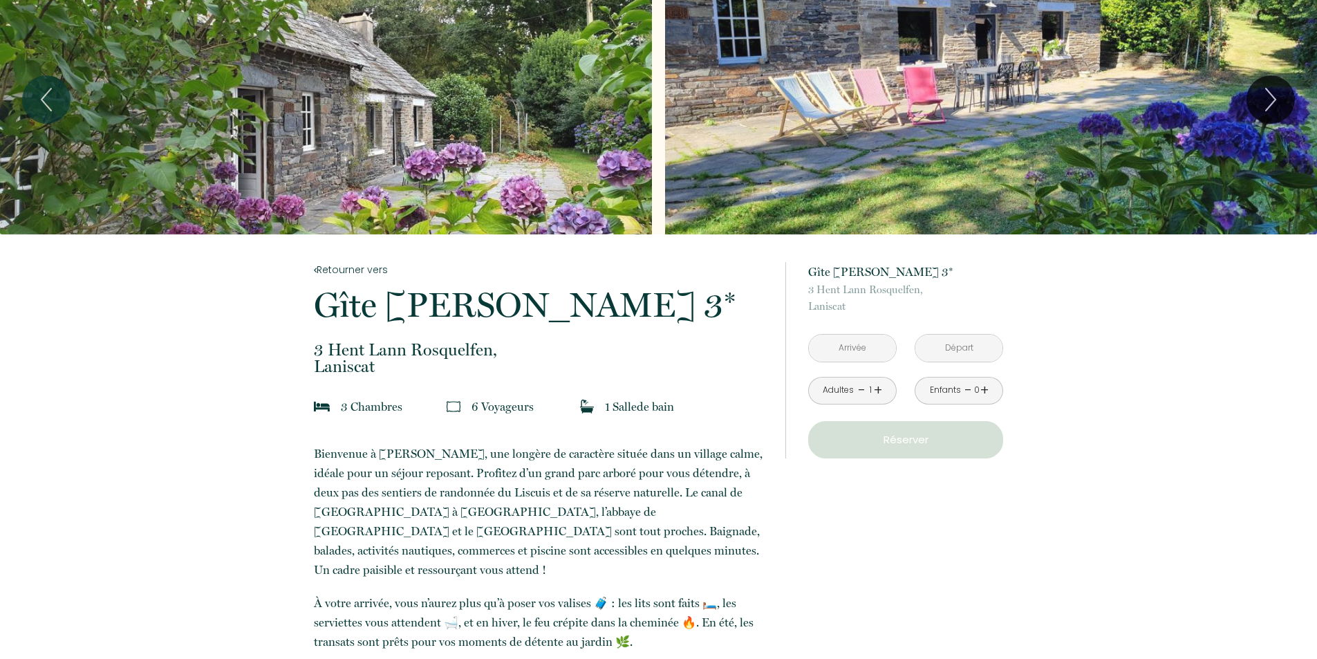
scroll to position [69, 0]
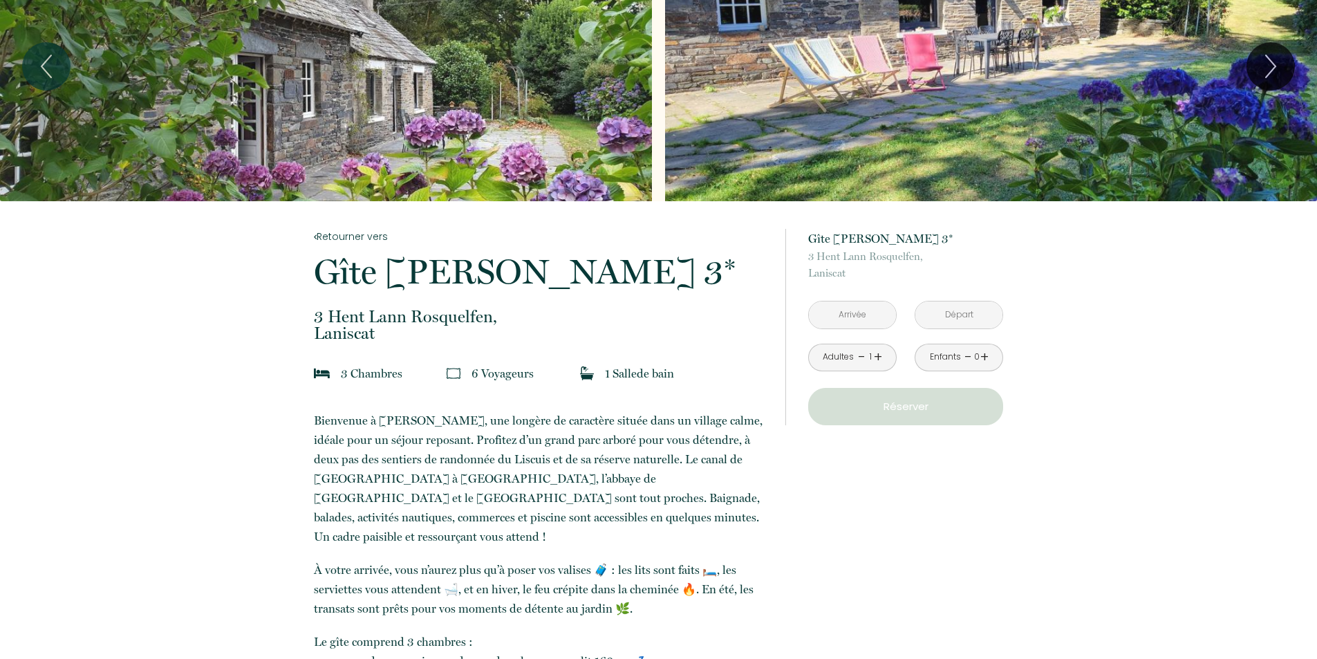
click at [867, 321] on input "text" at bounding box center [852, 314] width 87 height 27
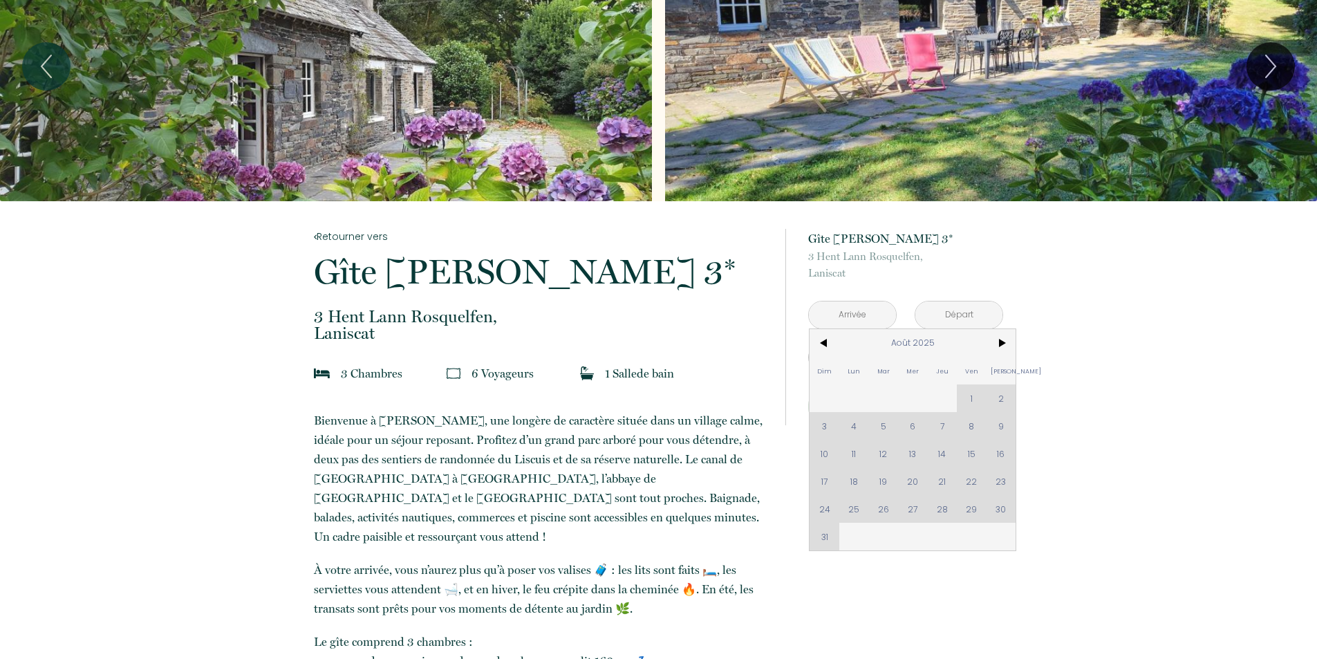
click at [946, 452] on div "Dim Lun Mar Mer Jeu Ven Sam 1 2 3 4 5 6 7 8 9 10 11 12 13 14 15 16 17 18 19 20 …" at bounding box center [912, 439] width 206 height 221
click at [946, 451] on div "Dim Lun Mar Mer Jeu Ven Sam 1 2 3 4 5 6 7 8 9 10 11 12 13 14 15 16 17 18 19 20 …" at bounding box center [912, 439] width 206 height 221
click at [947, 451] on div "Dim Lun Mar Mer Jeu Ven Sam 1 2 3 4 5 6 7 8 9 10 11 12 13 14 15 16 17 18 19 20 …" at bounding box center [912, 439] width 206 height 221
click at [960, 312] on input "text" at bounding box center [958, 314] width 87 height 27
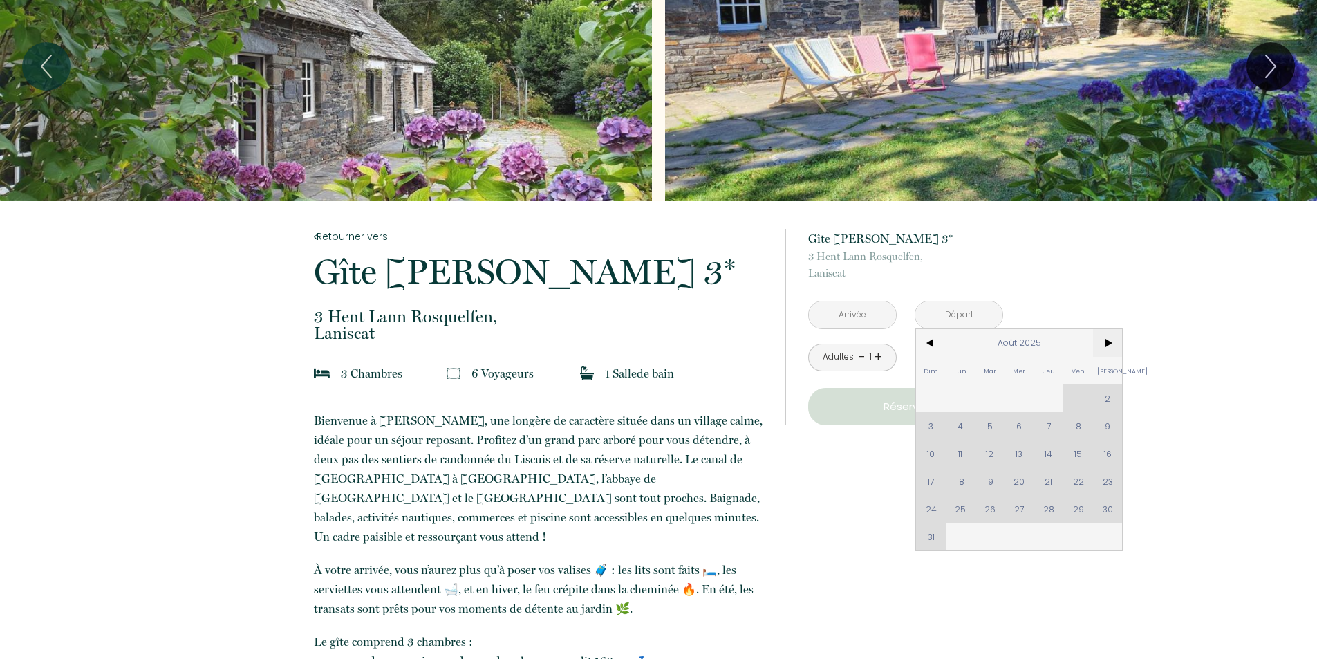
click at [1104, 340] on span ">" at bounding box center [1108, 343] width 30 height 28
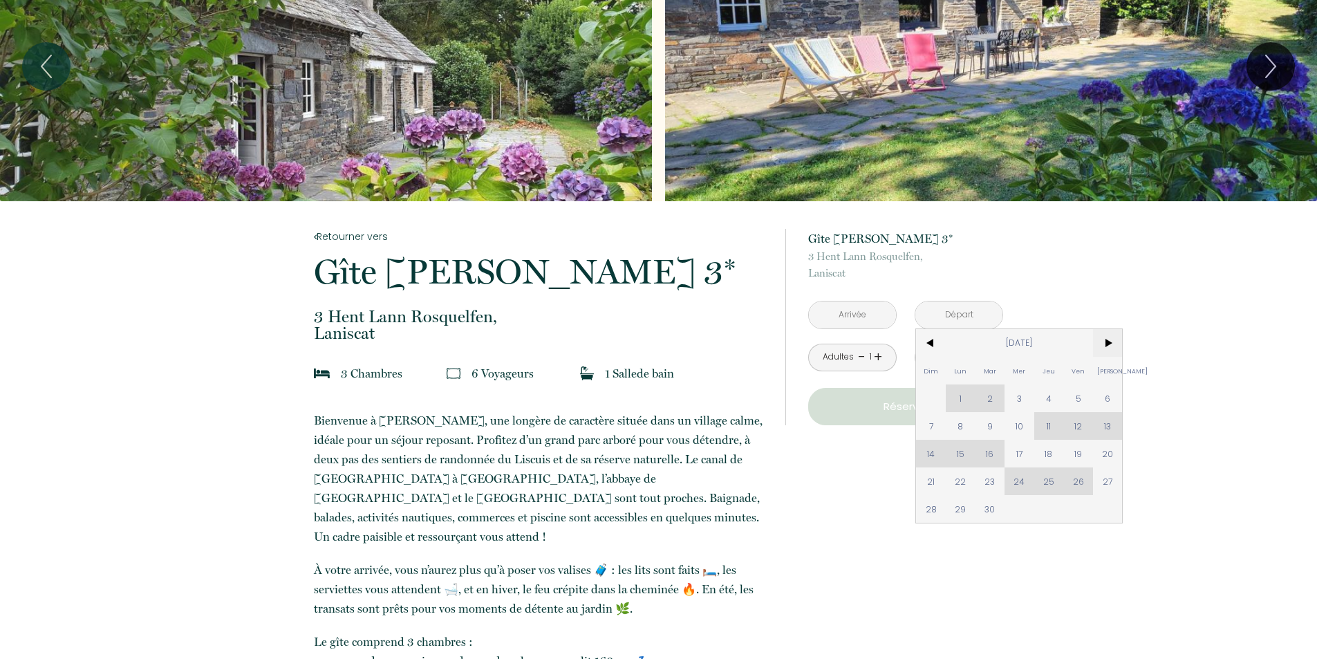
click at [1112, 338] on span ">" at bounding box center [1108, 343] width 30 height 28
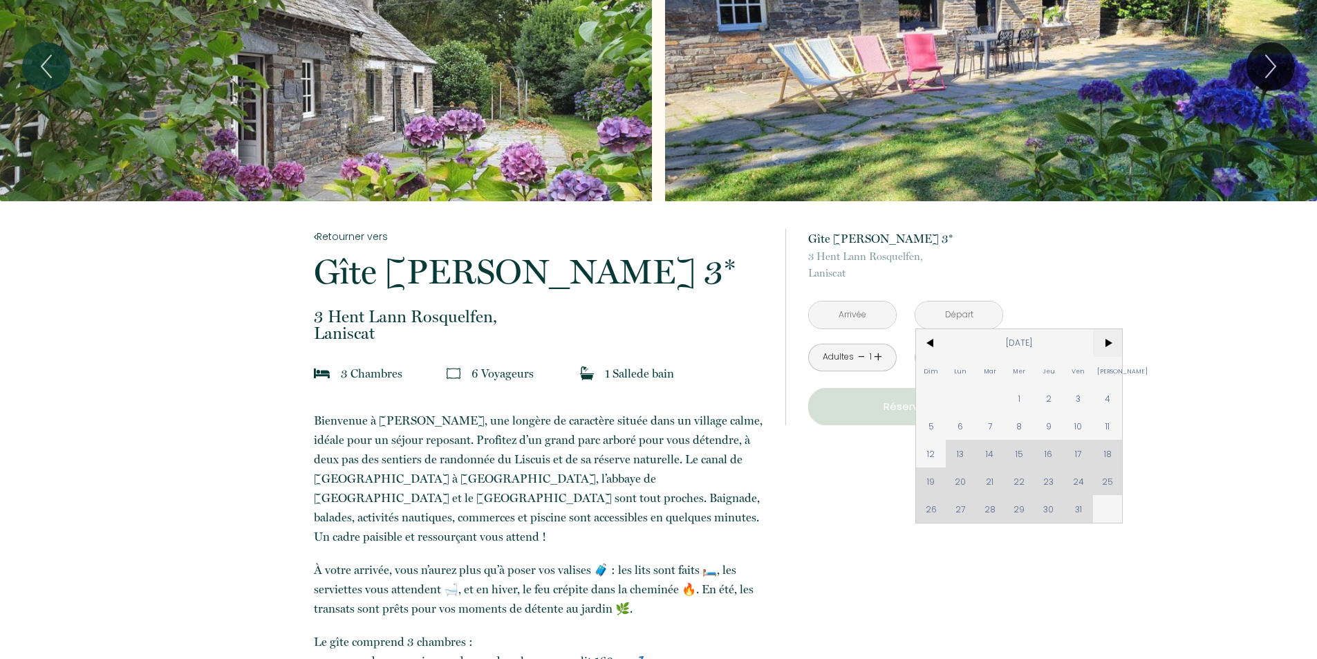
click at [1112, 338] on span ">" at bounding box center [1108, 343] width 30 height 28
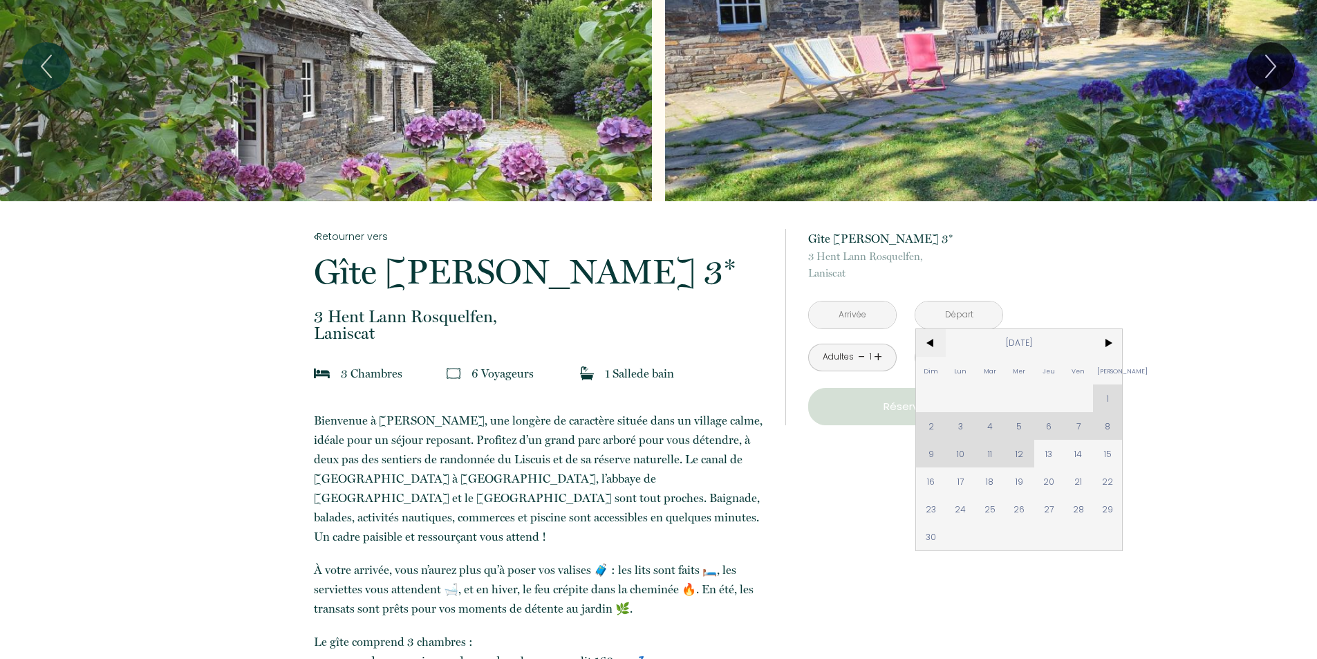
click at [927, 346] on span "<" at bounding box center [931, 343] width 30 height 28
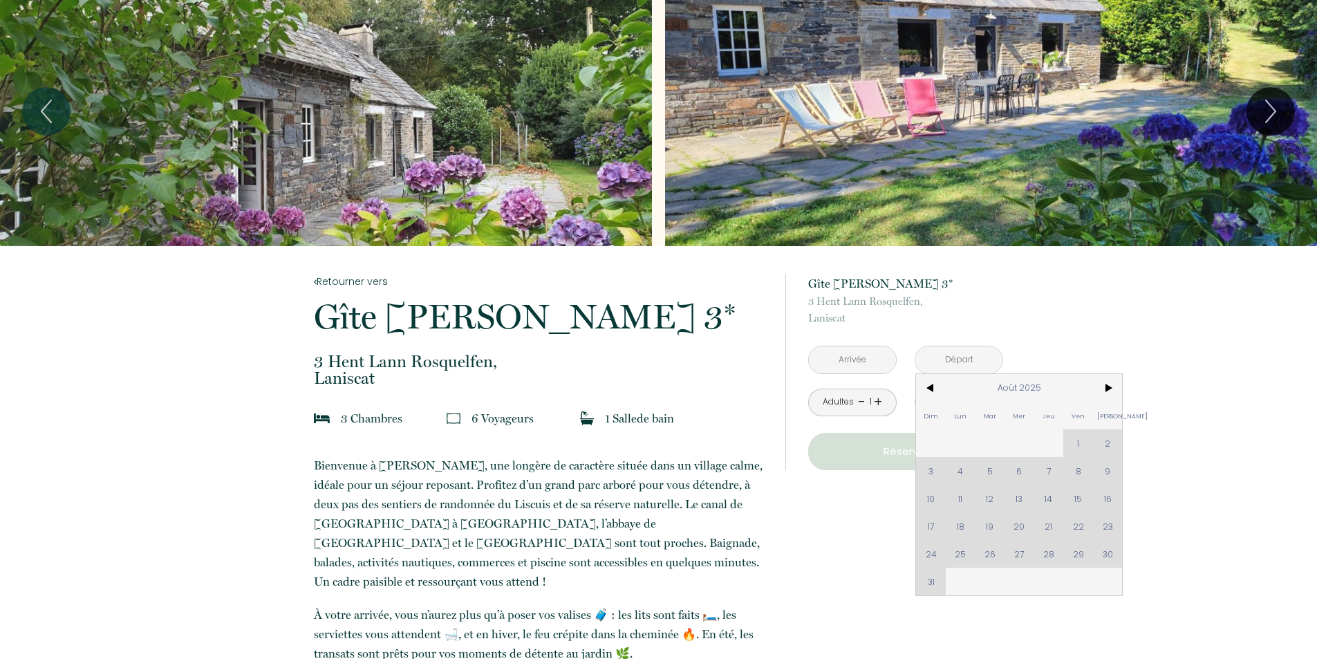
scroll to position [0, 0]
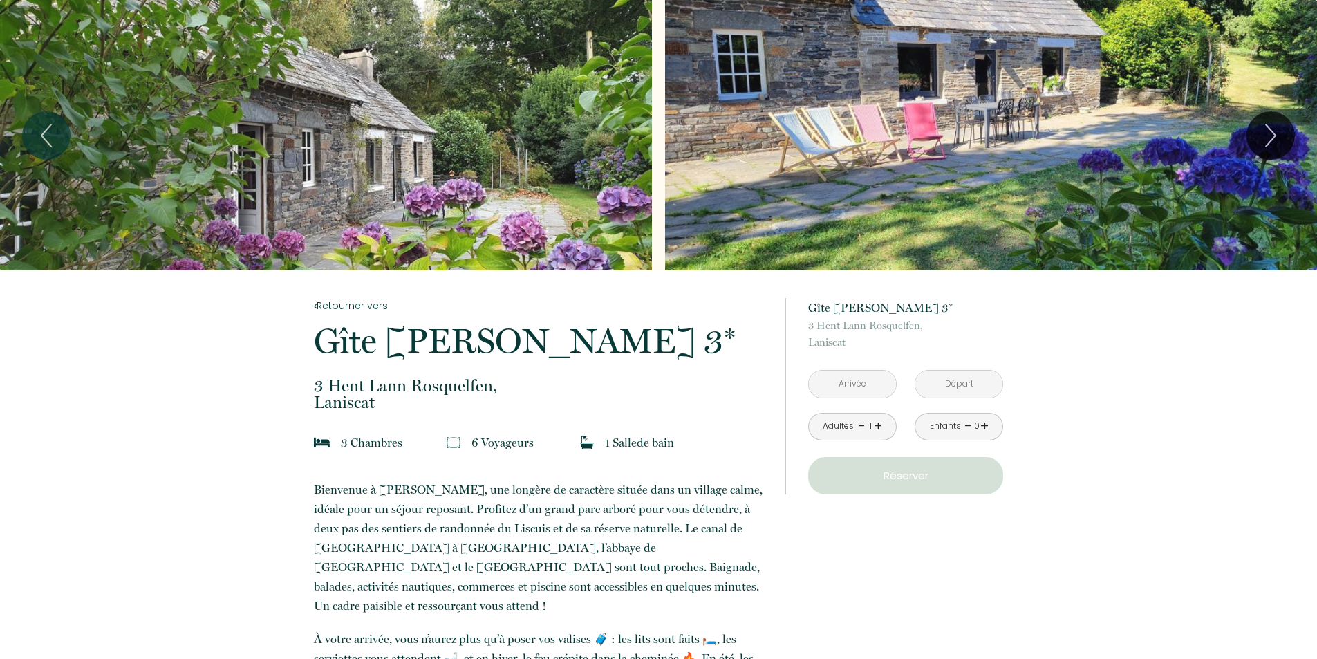
click at [361, 440] on p "3 Chambre s" at bounding box center [372, 442] width 62 height 19
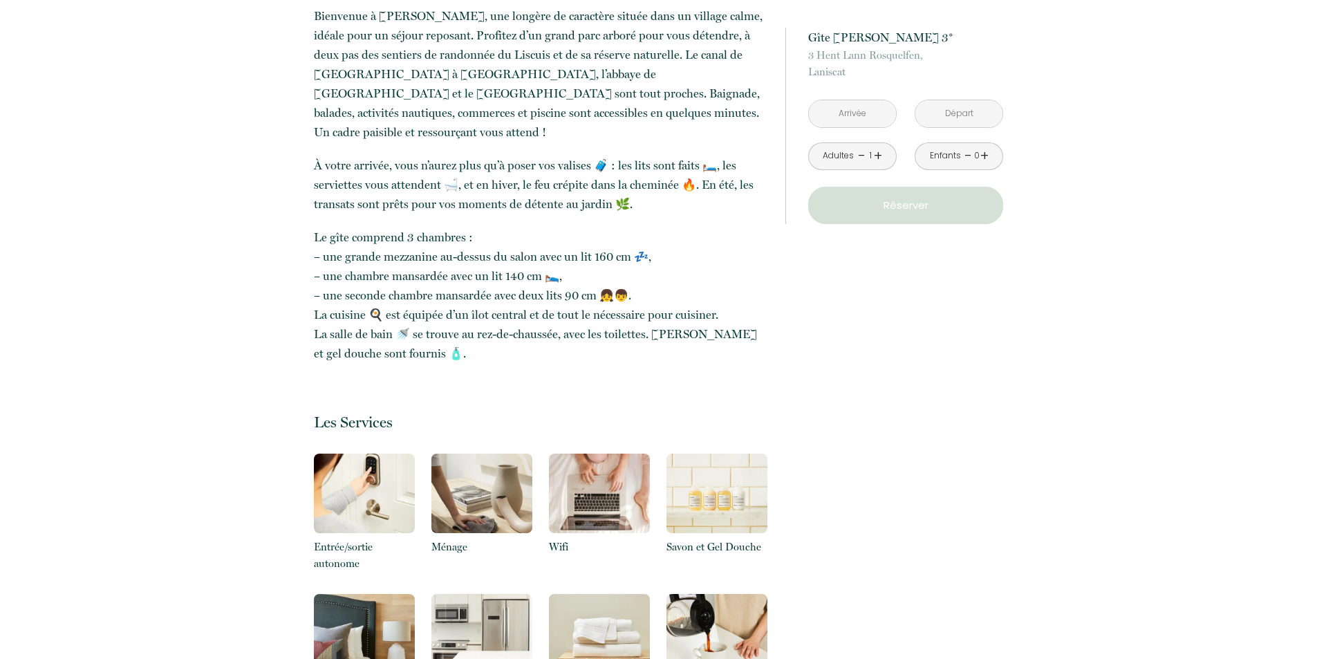
scroll to position [553, 0]
